Goal: Navigation & Orientation: Find specific page/section

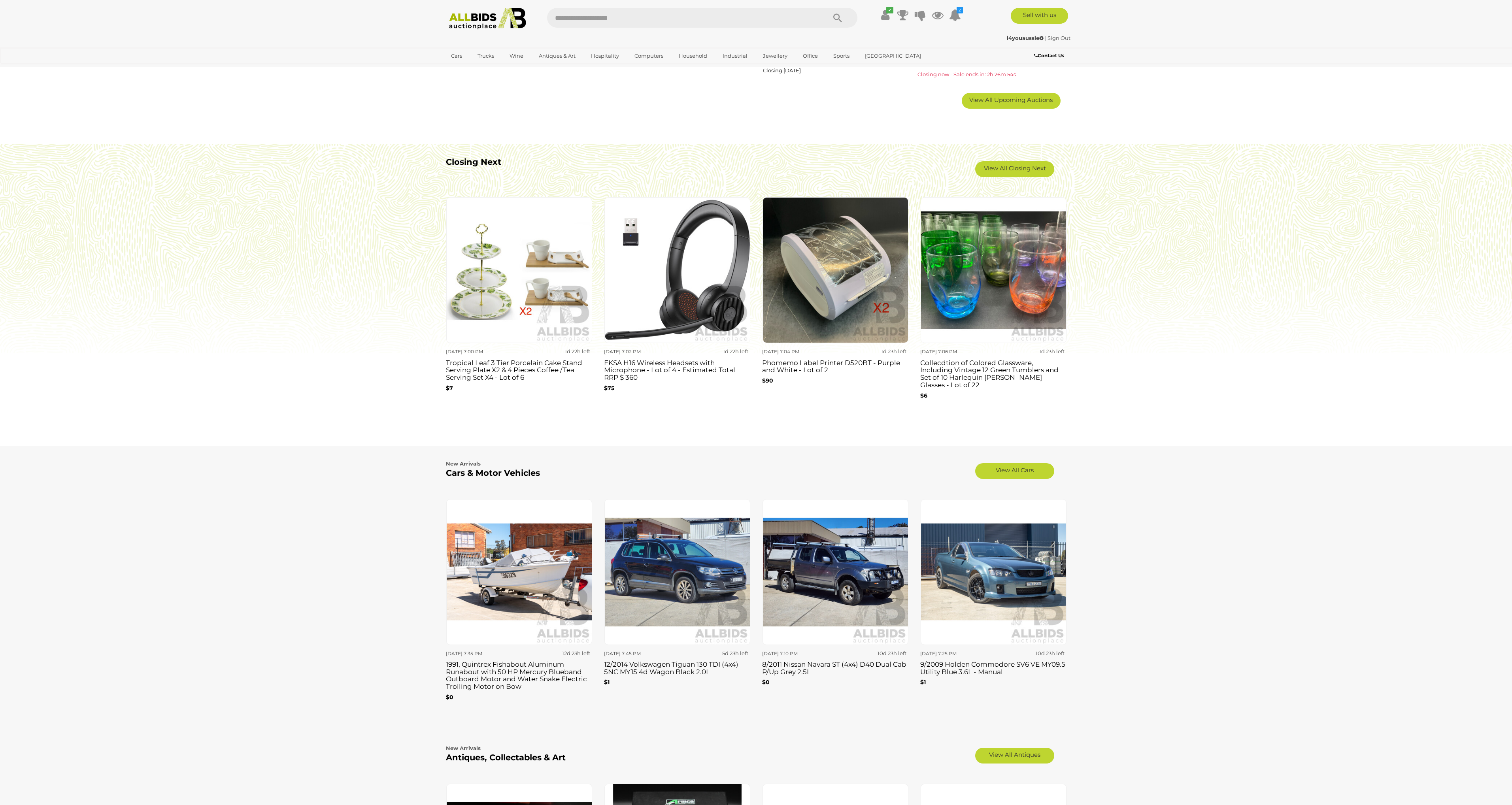
scroll to position [659, 0]
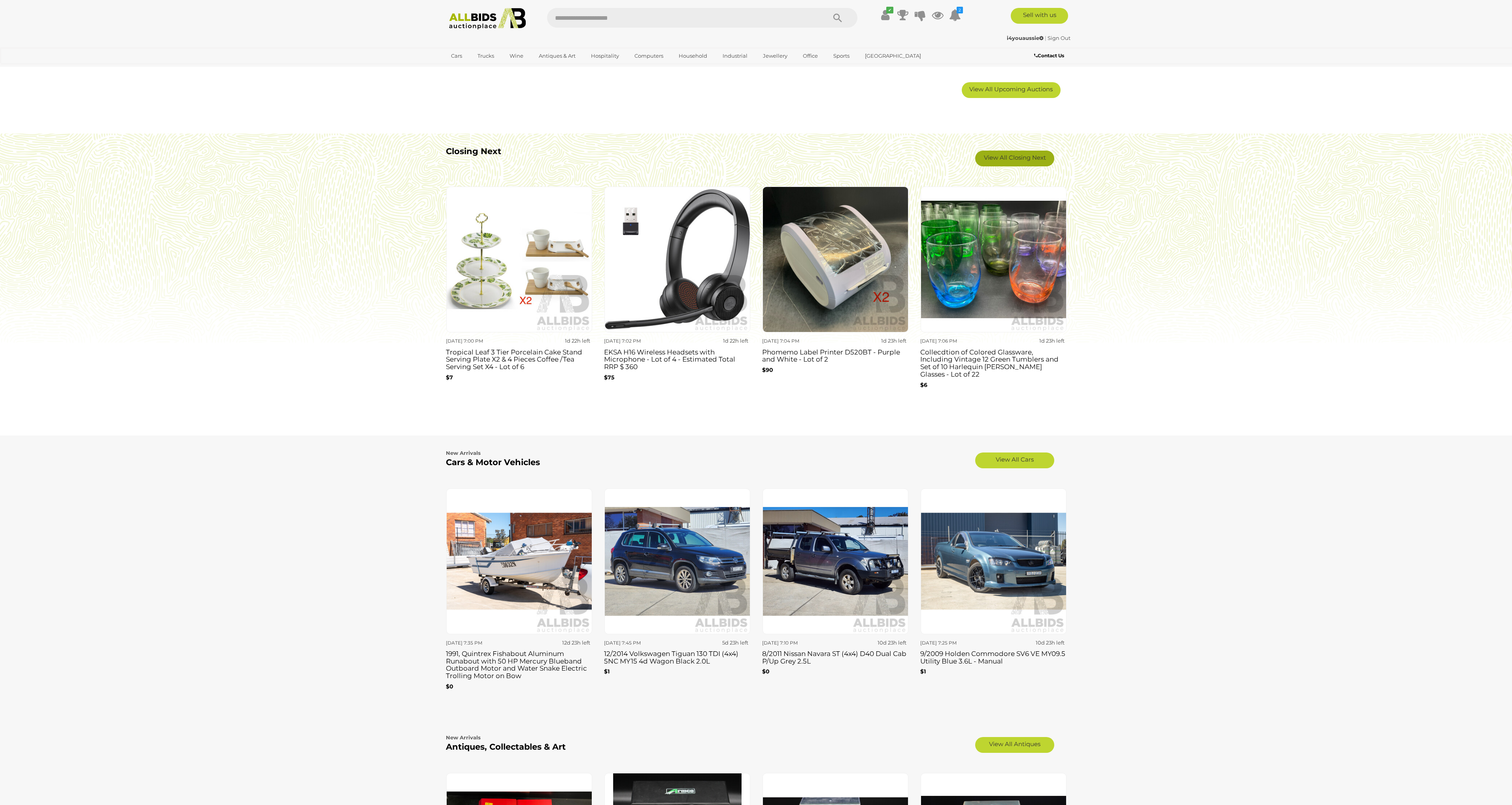
click at [1025, 156] on link "View All Closing Next" at bounding box center [1015, 159] width 79 height 16
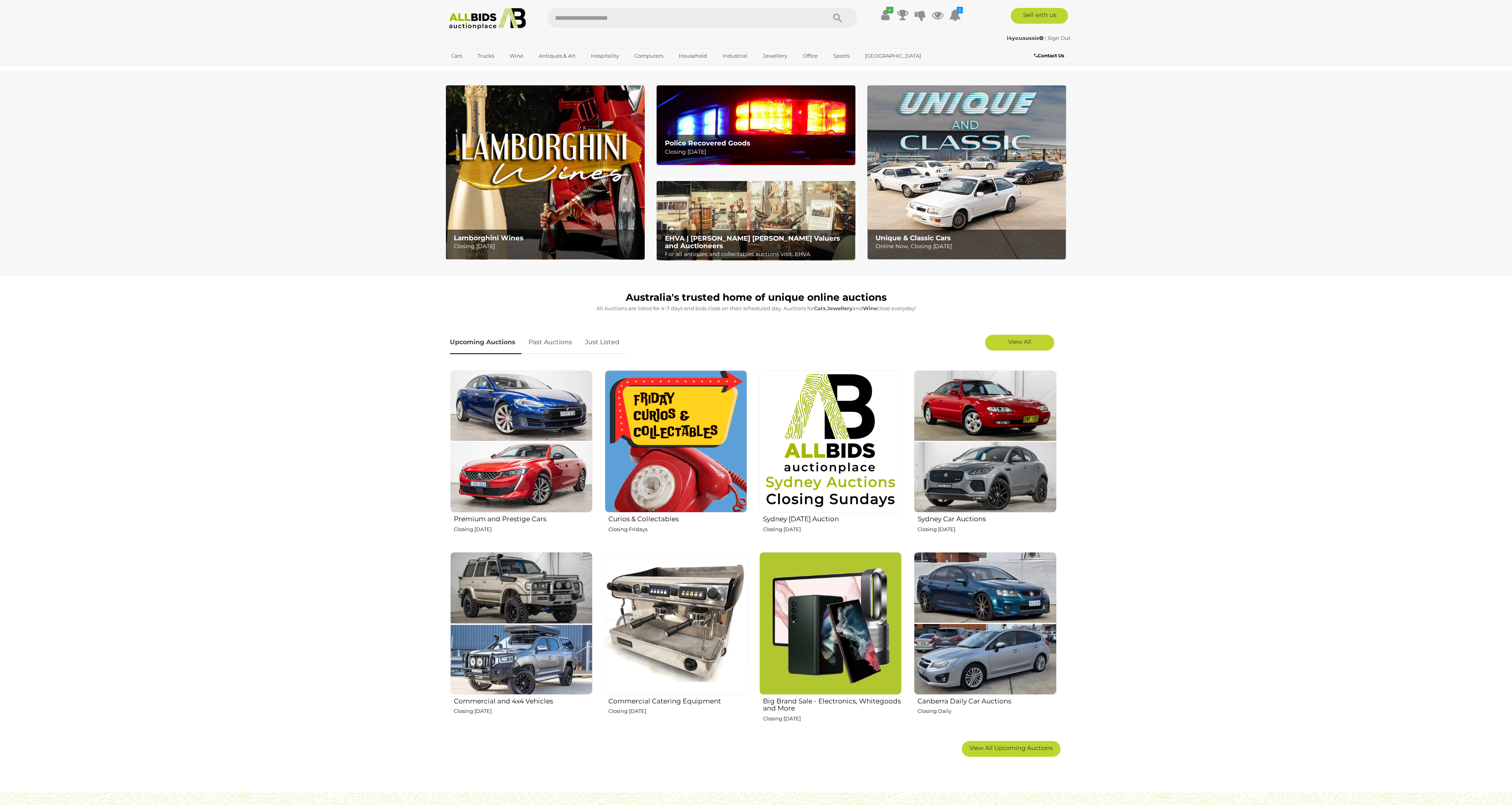
scroll to position [659, 0]
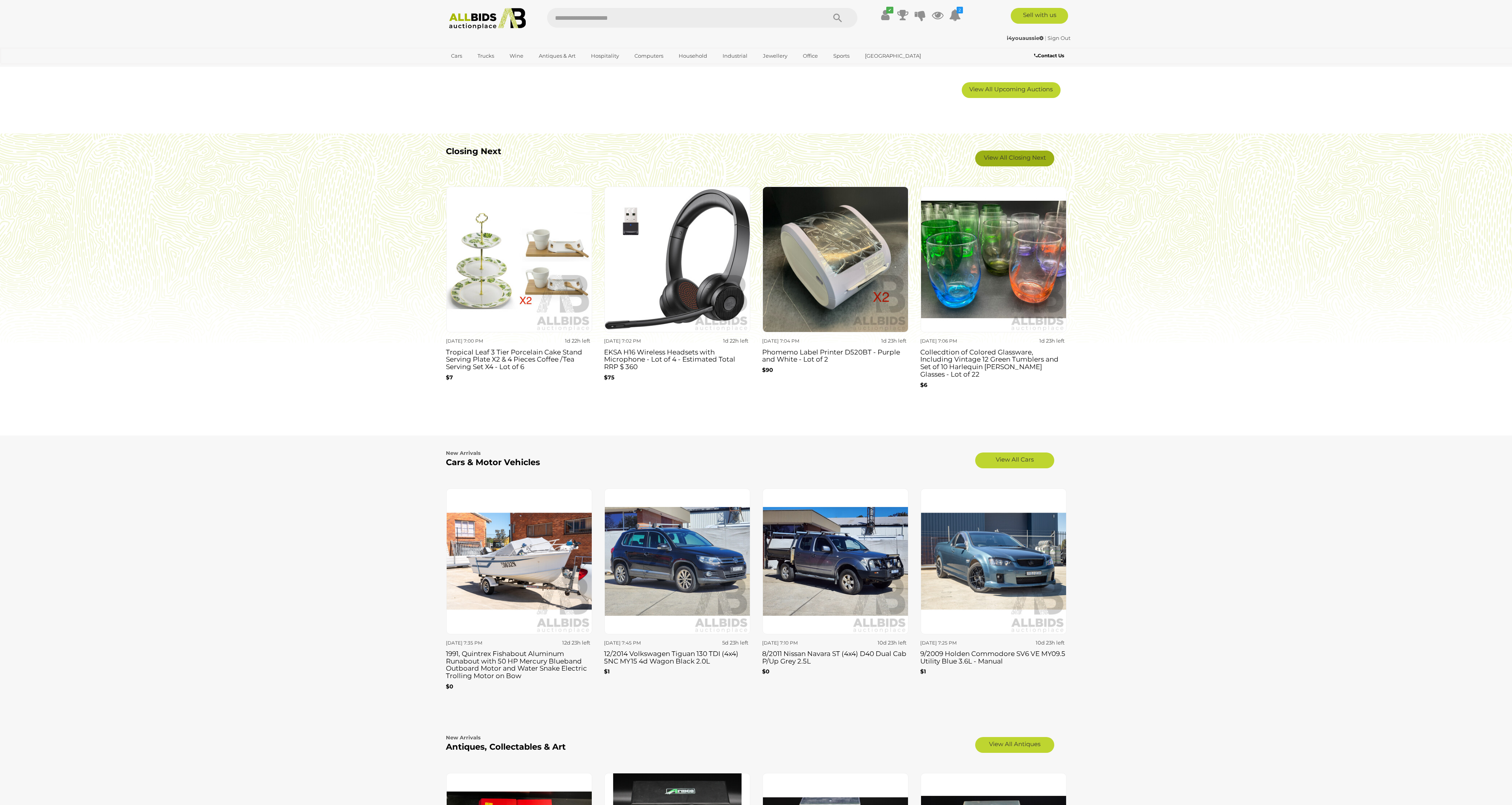
click at [999, 158] on link "View All Closing Next" at bounding box center [1015, 159] width 79 height 16
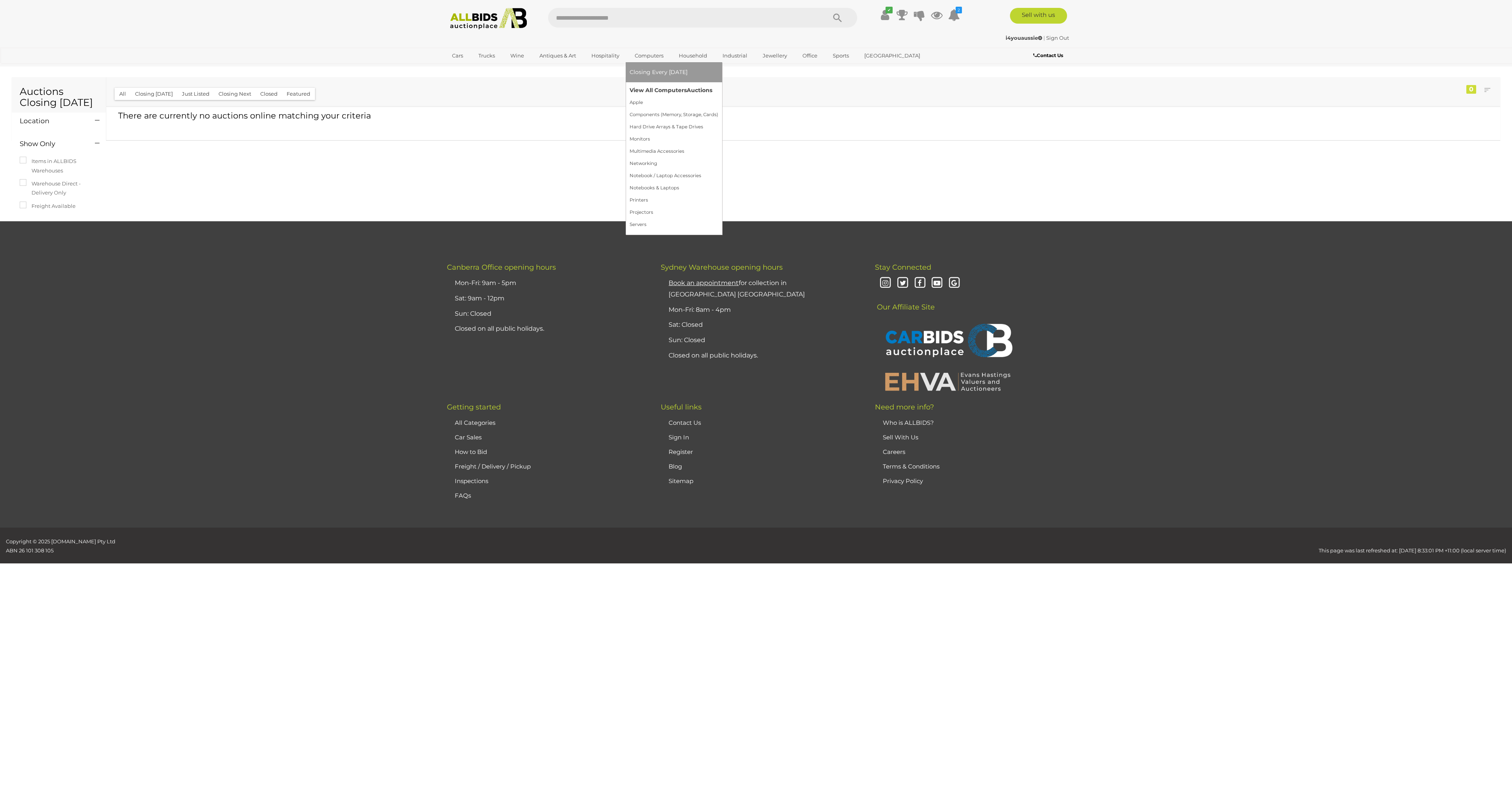
click at [664, 92] on link "View All Computers Auctions" at bounding box center [674, 90] width 89 height 12
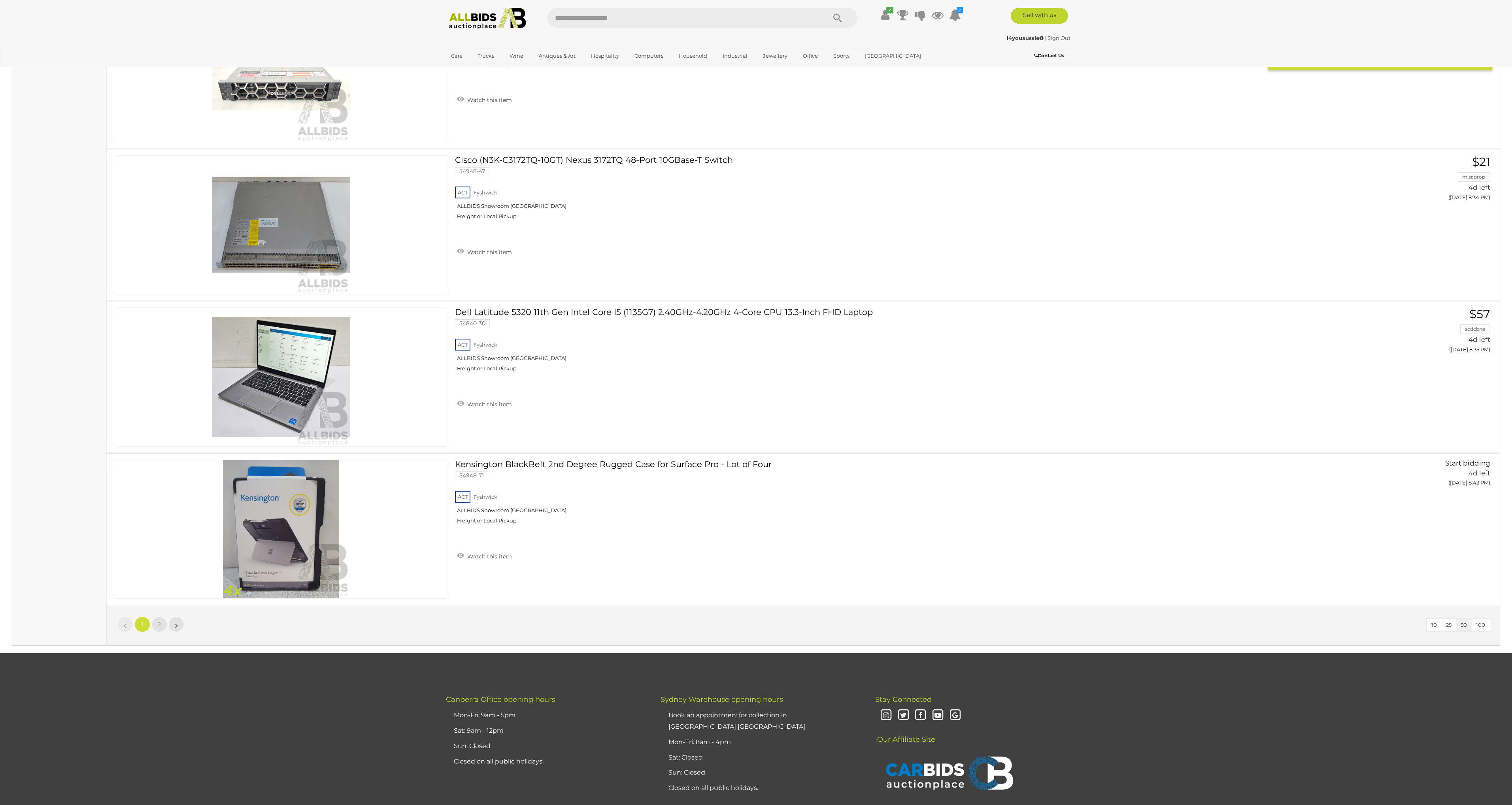
scroll to position [7247, 0]
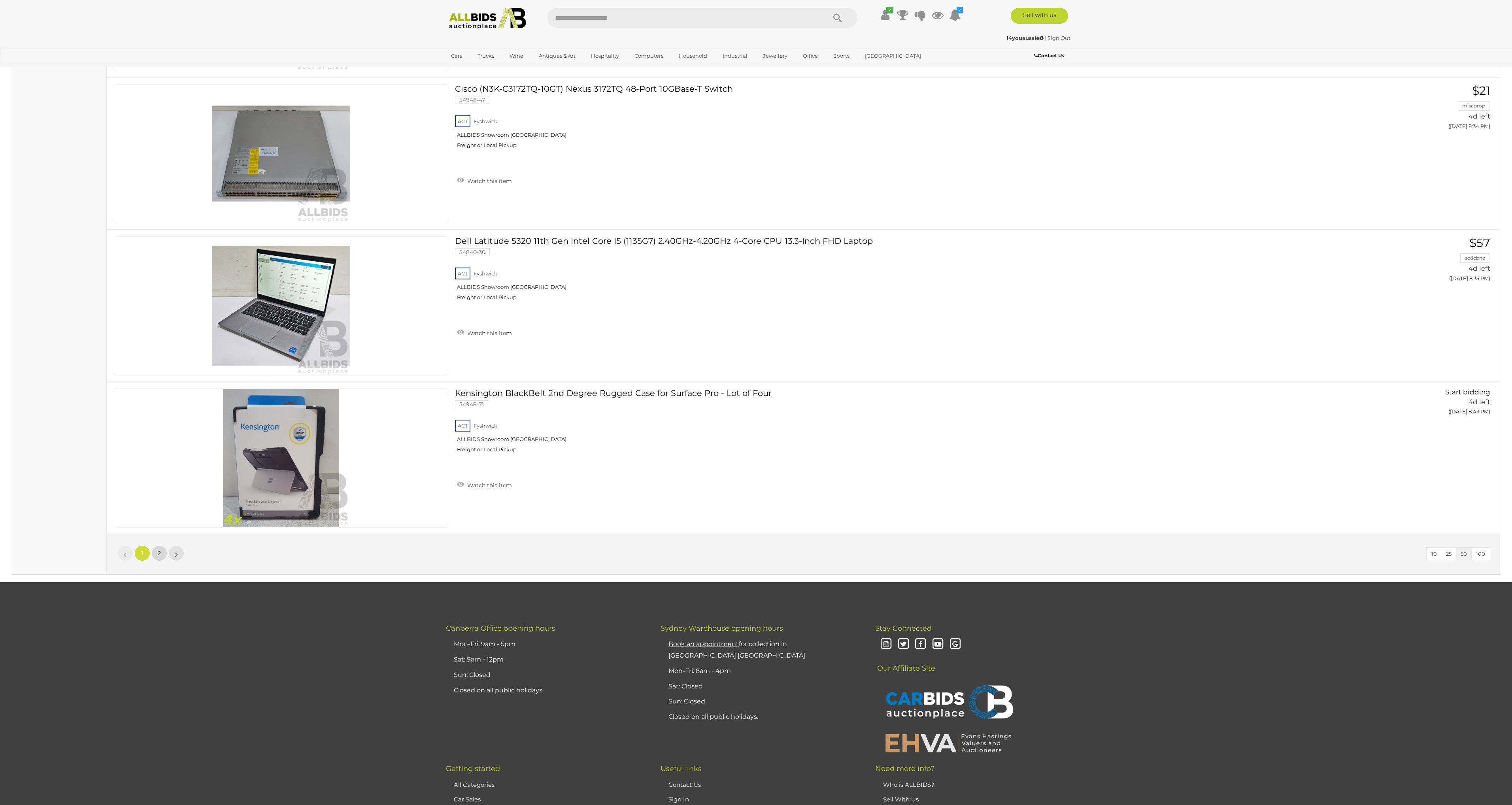
click at [161, 556] on link "2" at bounding box center [159, 553] width 16 height 16
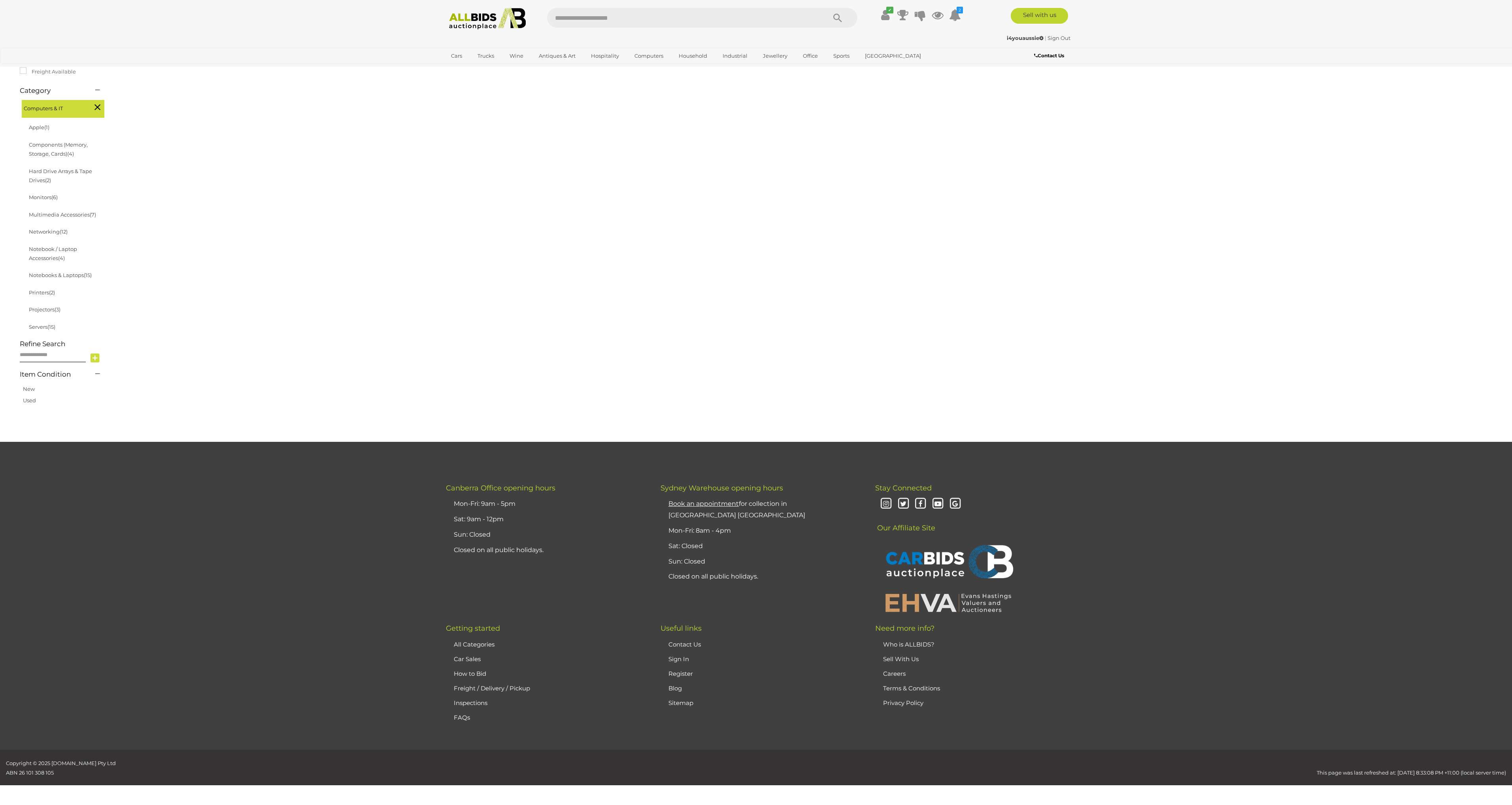
scroll to position [92, 0]
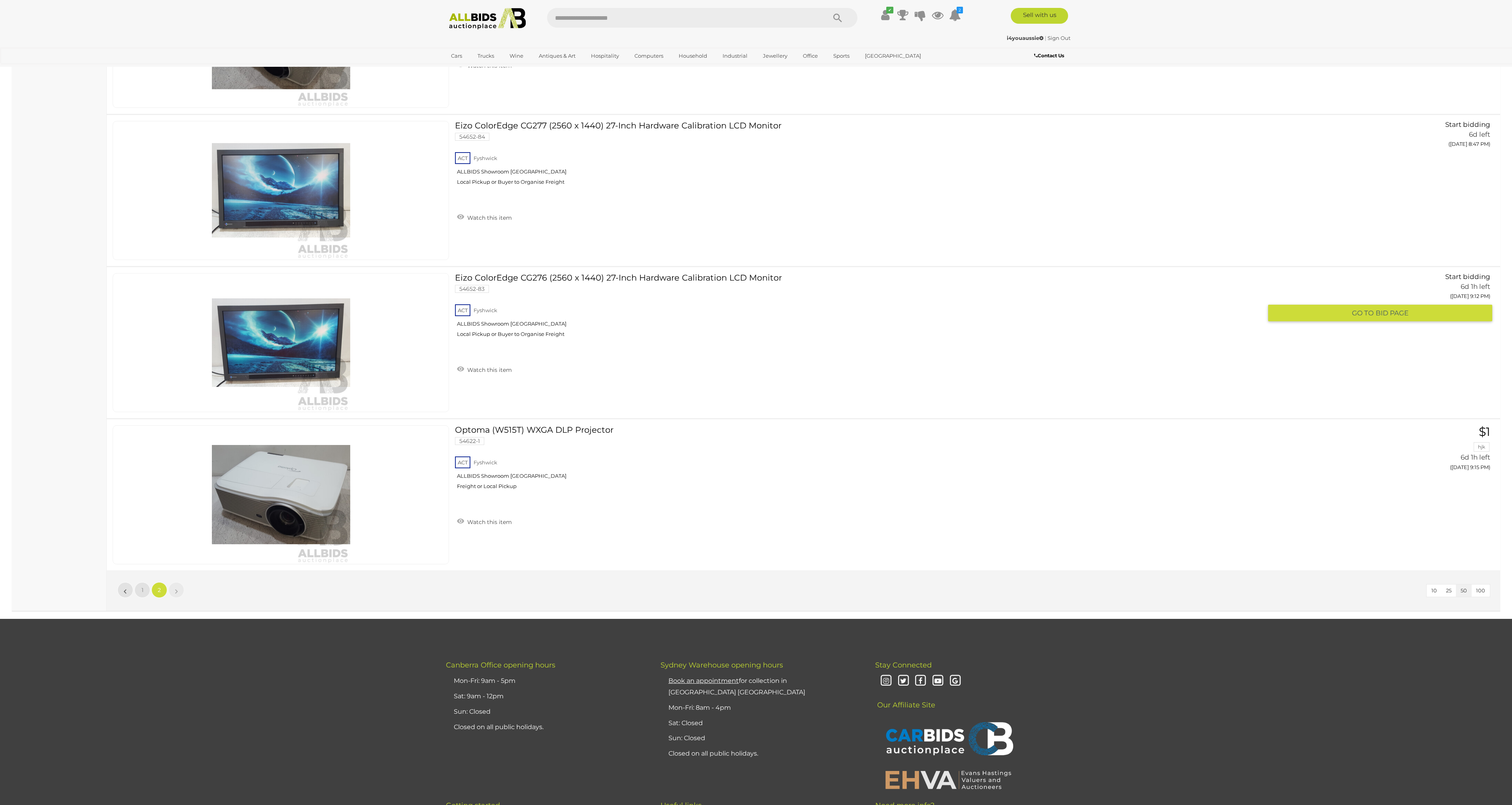
scroll to position [2974, 0]
